Goal: Navigation & Orientation: Find specific page/section

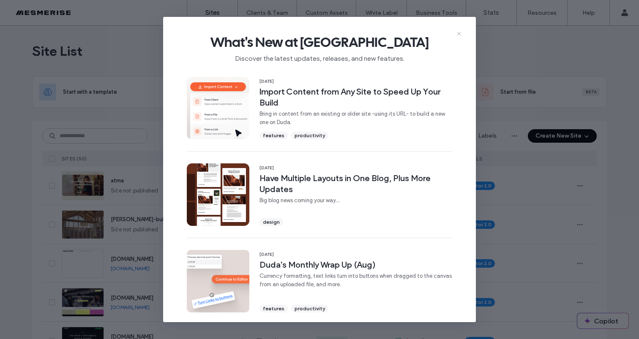
click at [458, 33] on use at bounding box center [459, 34] width 4 height 4
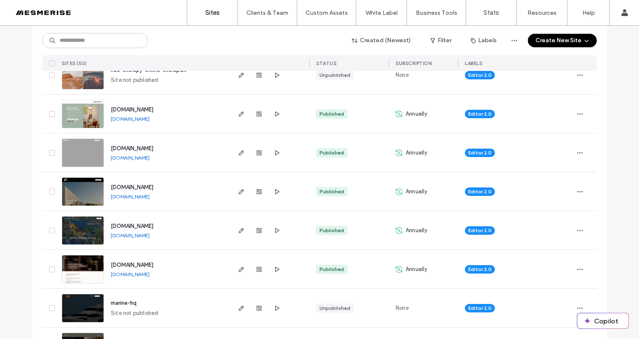
scroll to position [489, 0]
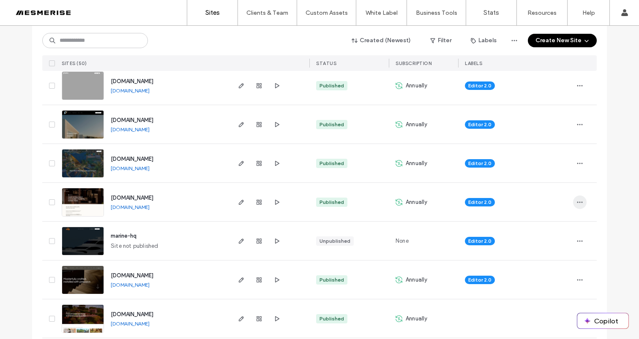
click at [573, 200] on span "button" at bounding box center [580, 203] width 14 height 14
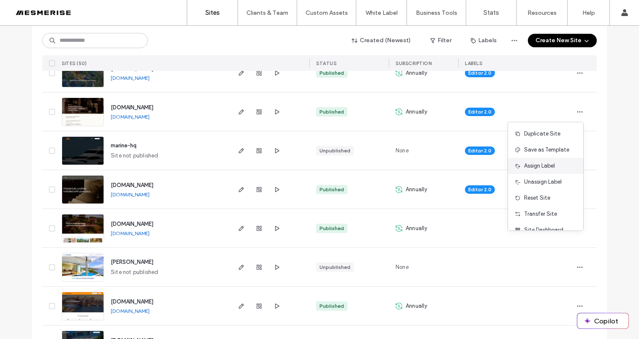
scroll to position [27, 0]
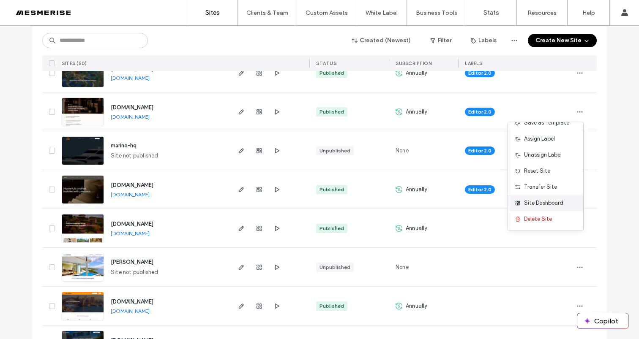
click at [546, 205] on span "Site Dashboard" at bounding box center [543, 203] width 39 height 8
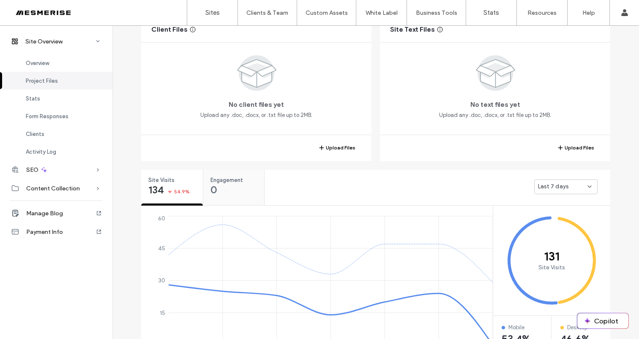
click at [241, 184] on div "Engagement 0 0%" at bounding box center [233, 186] width 61 height 32
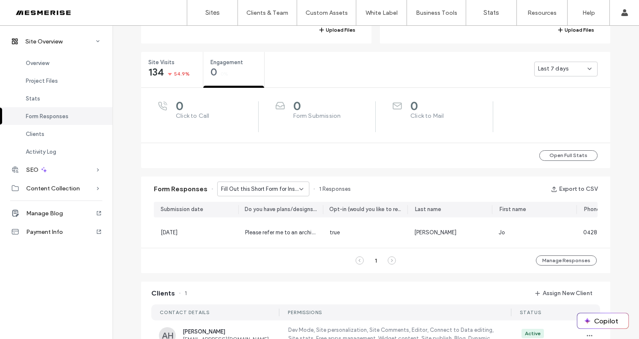
scroll to position [350, 0]
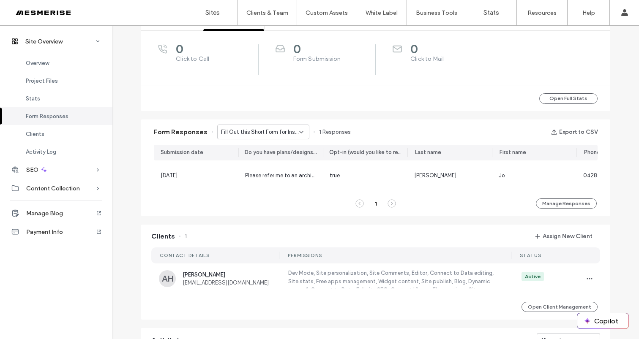
click at [279, 128] on span "Fill Out this Short Form for Instant Access to the Ultimate Guide to Custom Bui…" at bounding box center [260, 132] width 78 height 8
click at [278, 148] on span "Fill Out this Short Form for Instant Access to the Ultimate Guide to Custom Bui…" at bounding box center [257, 147] width 81 height 8
click at [257, 128] on span "Fill Out this Short Form for Instant Access to the Ultimate Guide to Custom Bui…" at bounding box center [260, 132] width 78 height 8
click at [253, 158] on span "Don’t Just Dream It, Build It - Connect page" at bounding box center [257, 162] width 81 height 8
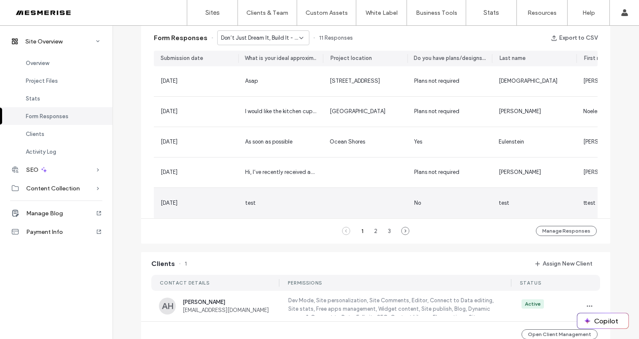
scroll to position [402, 0]
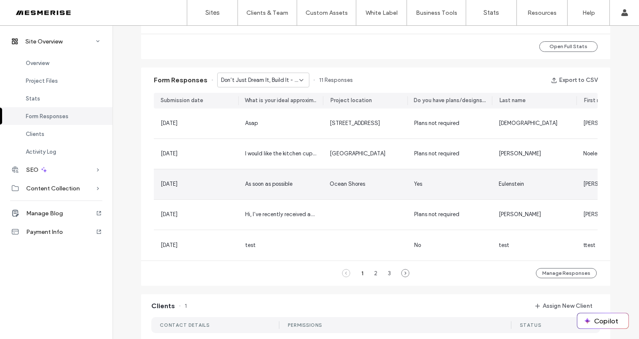
click at [403, 186] on div "Ocean Shores" at bounding box center [365, 184] width 84 height 30
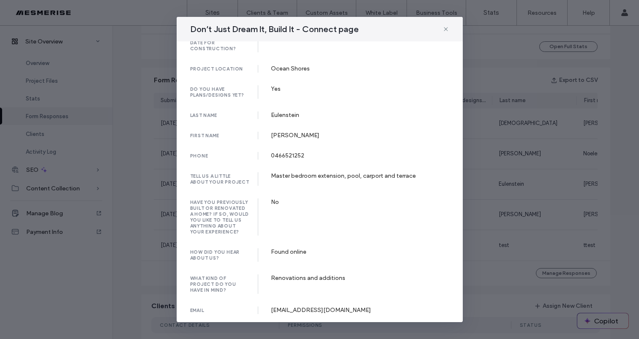
scroll to position [79, 0]
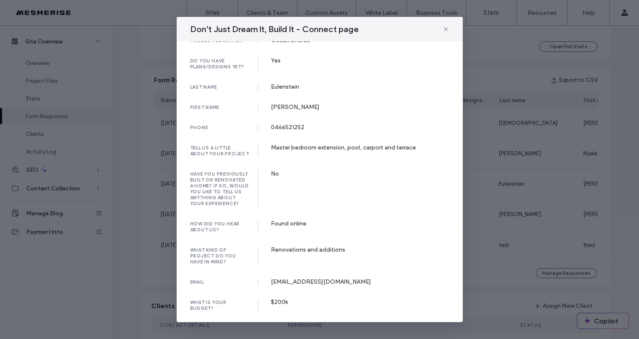
click at [486, 236] on div "Don’t Just Dream It, Build It - Connect page submission date 06 Aug, 2025 what …" at bounding box center [319, 169] width 639 height 339
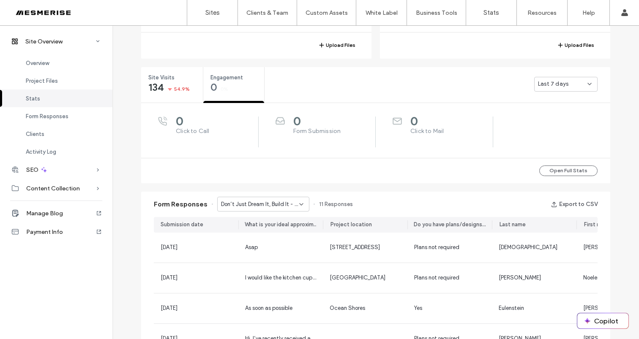
scroll to position [210, 0]
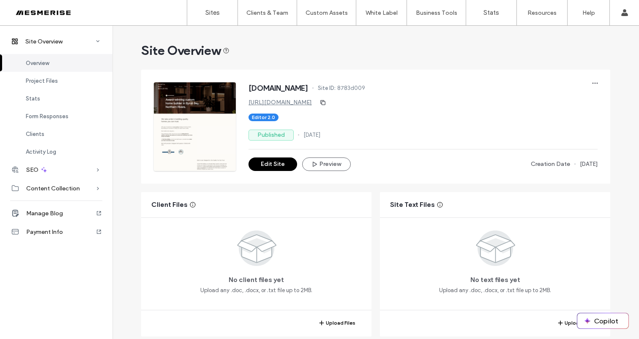
click at [51, 14] on div at bounding box center [54, 13] width 96 height 14
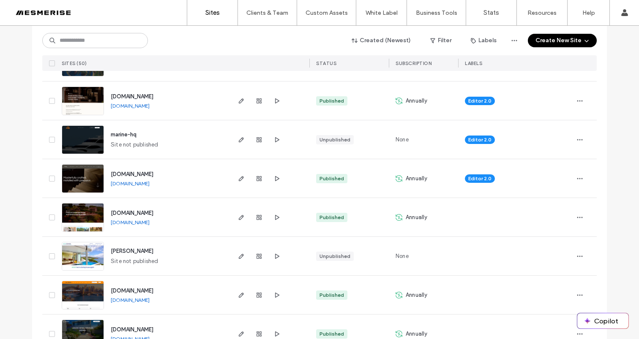
scroll to position [590, 0]
click at [577, 216] on use "button" at bounding box center [579, 216] width 5 height 1
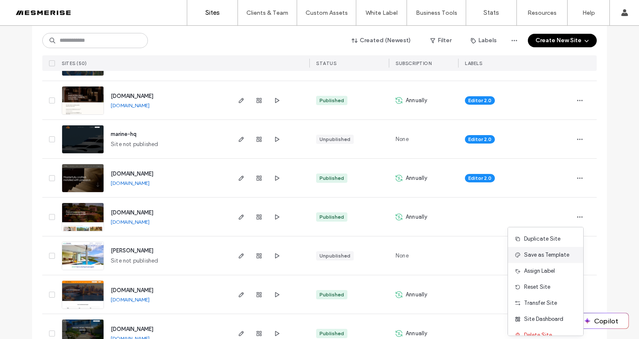
scroll to position [11, 0]
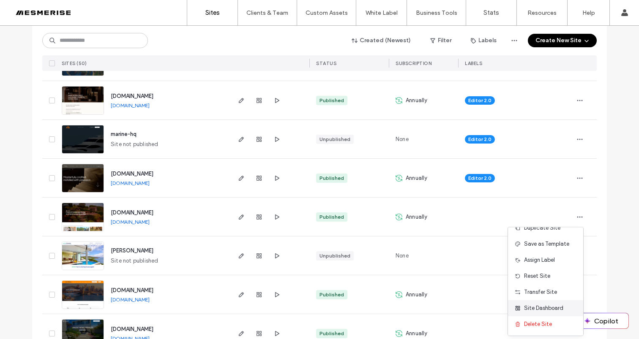
click at [541, 306] on span "Site Dashboard" at bounding box center [543, 308] width 39 height 8
